Goal: Task Accomplishment & Management: Complete application form

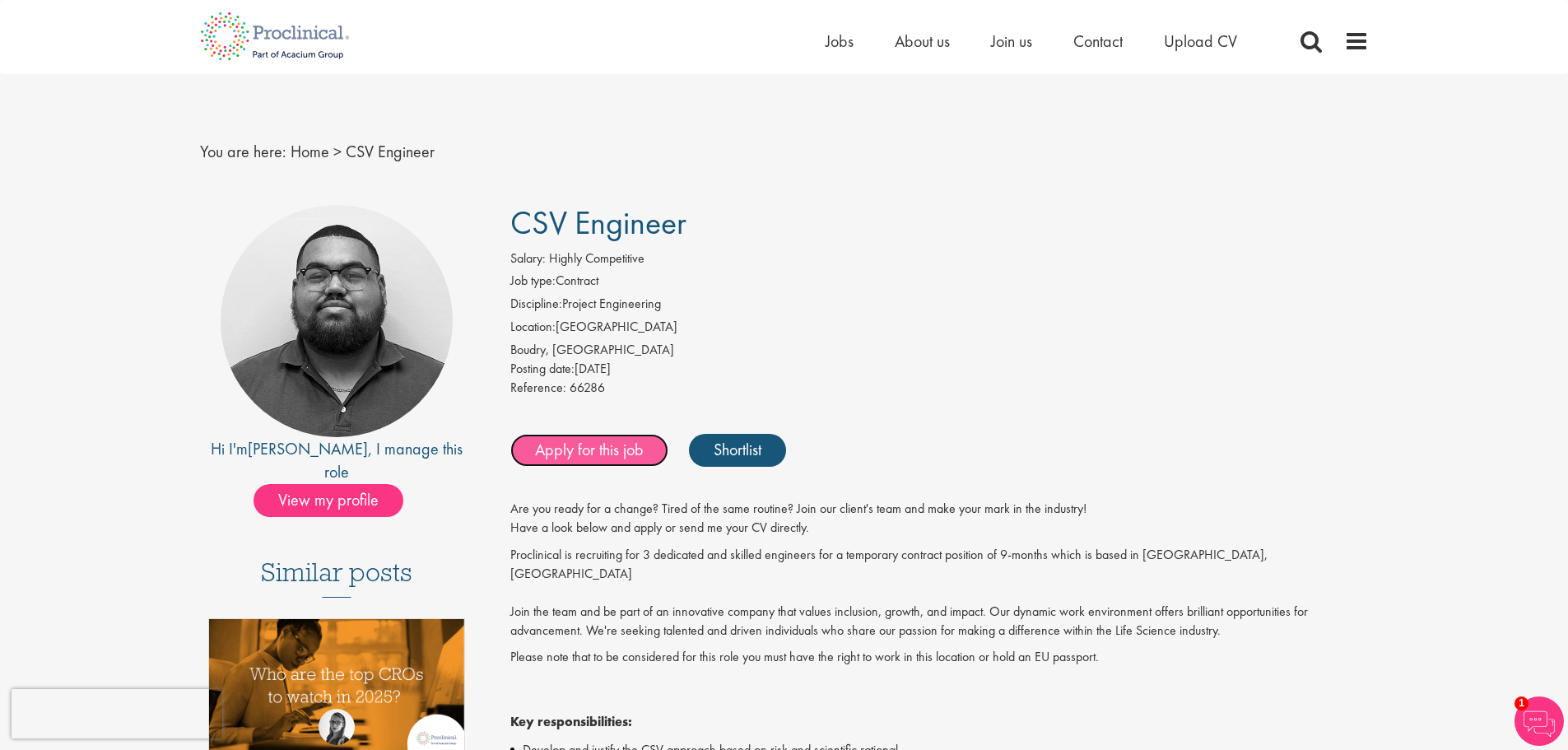
click at [616, 448] on link "Apply for this job" at bounding box center [589, 451] width 158 height 33
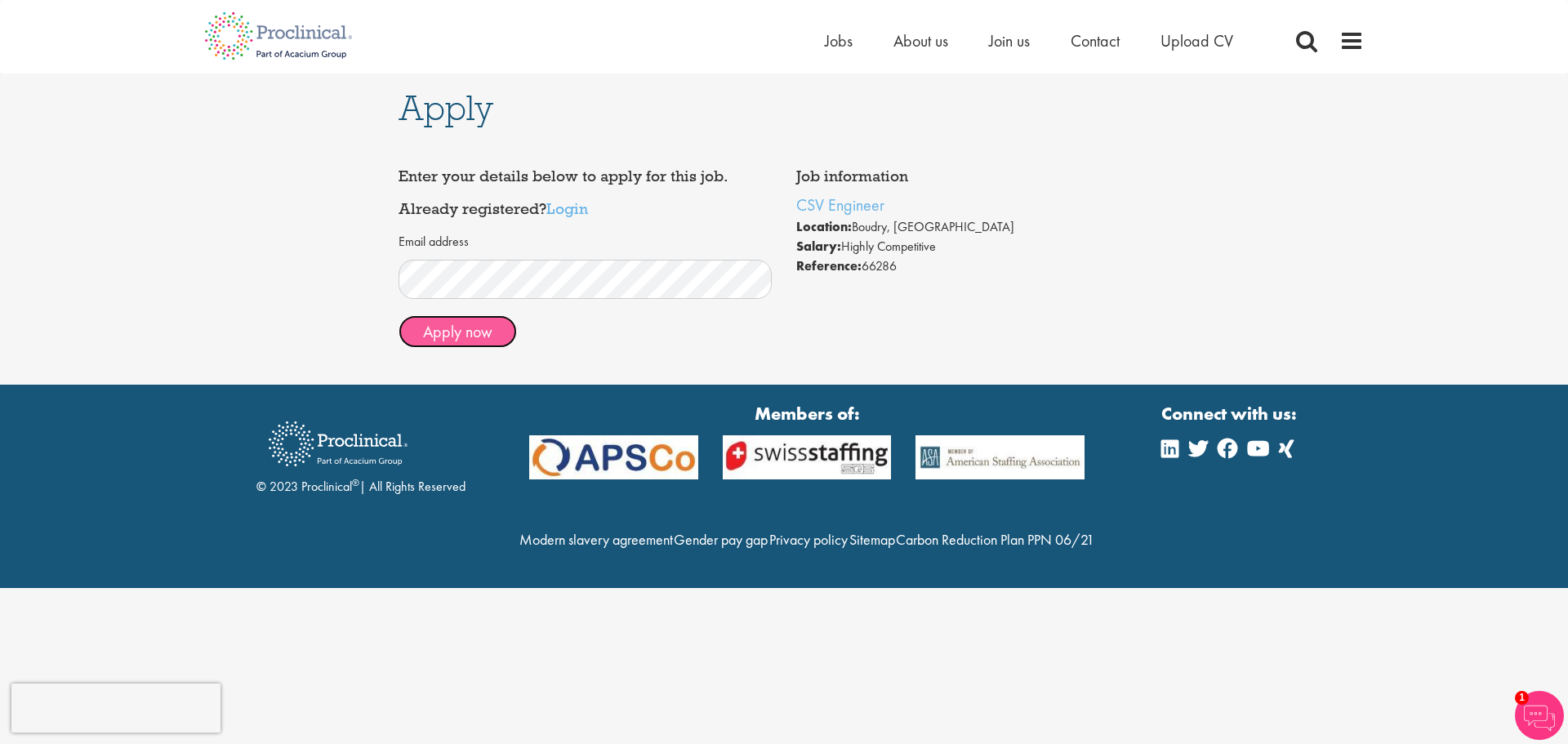
click at [499, 335] on button "Apply now" at bounding box center [458, 331] width 118 height 33
